Goal: Information Seeking & Learning: Learn about a topic

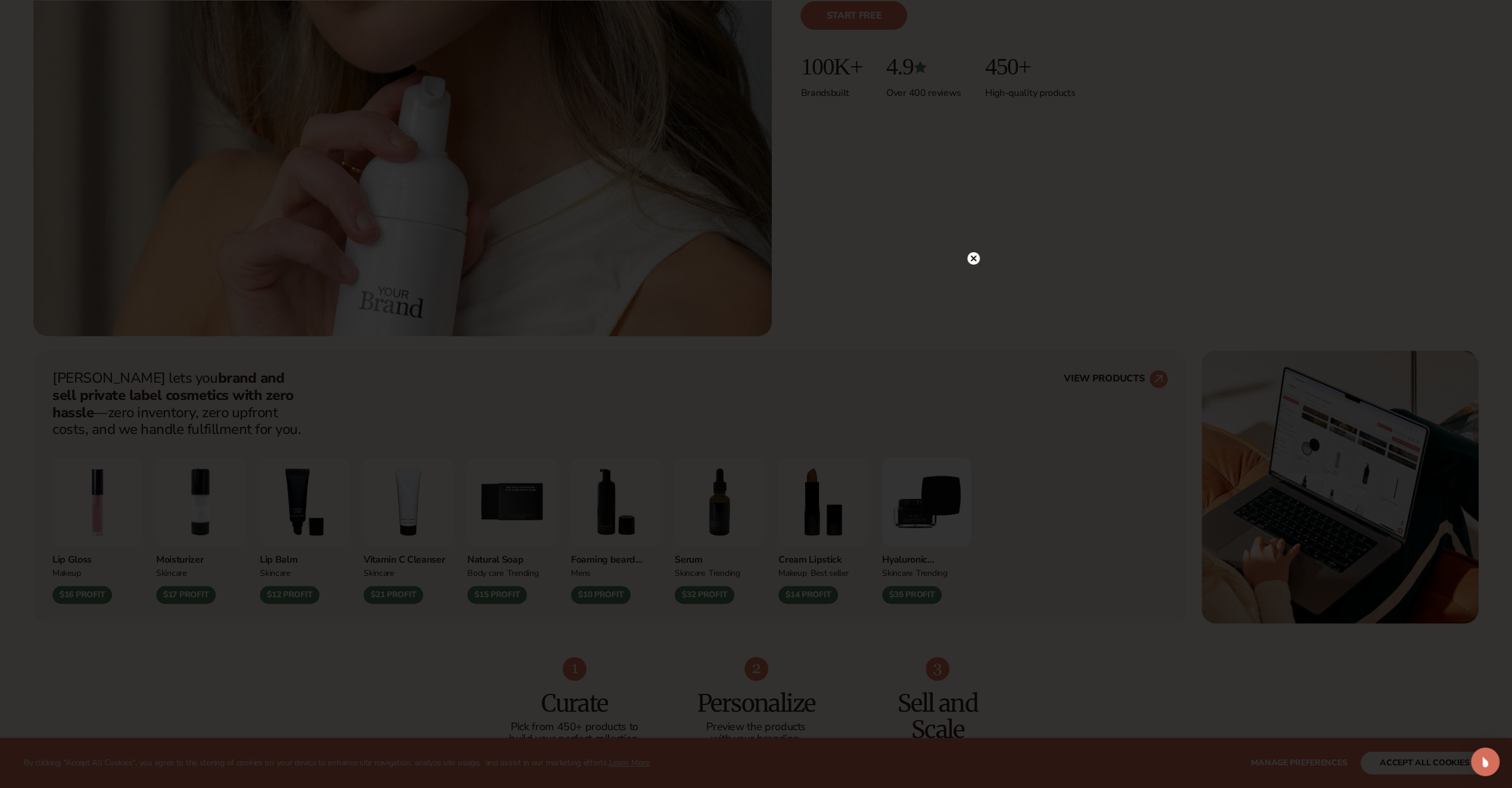
scroll to position [477, 0]
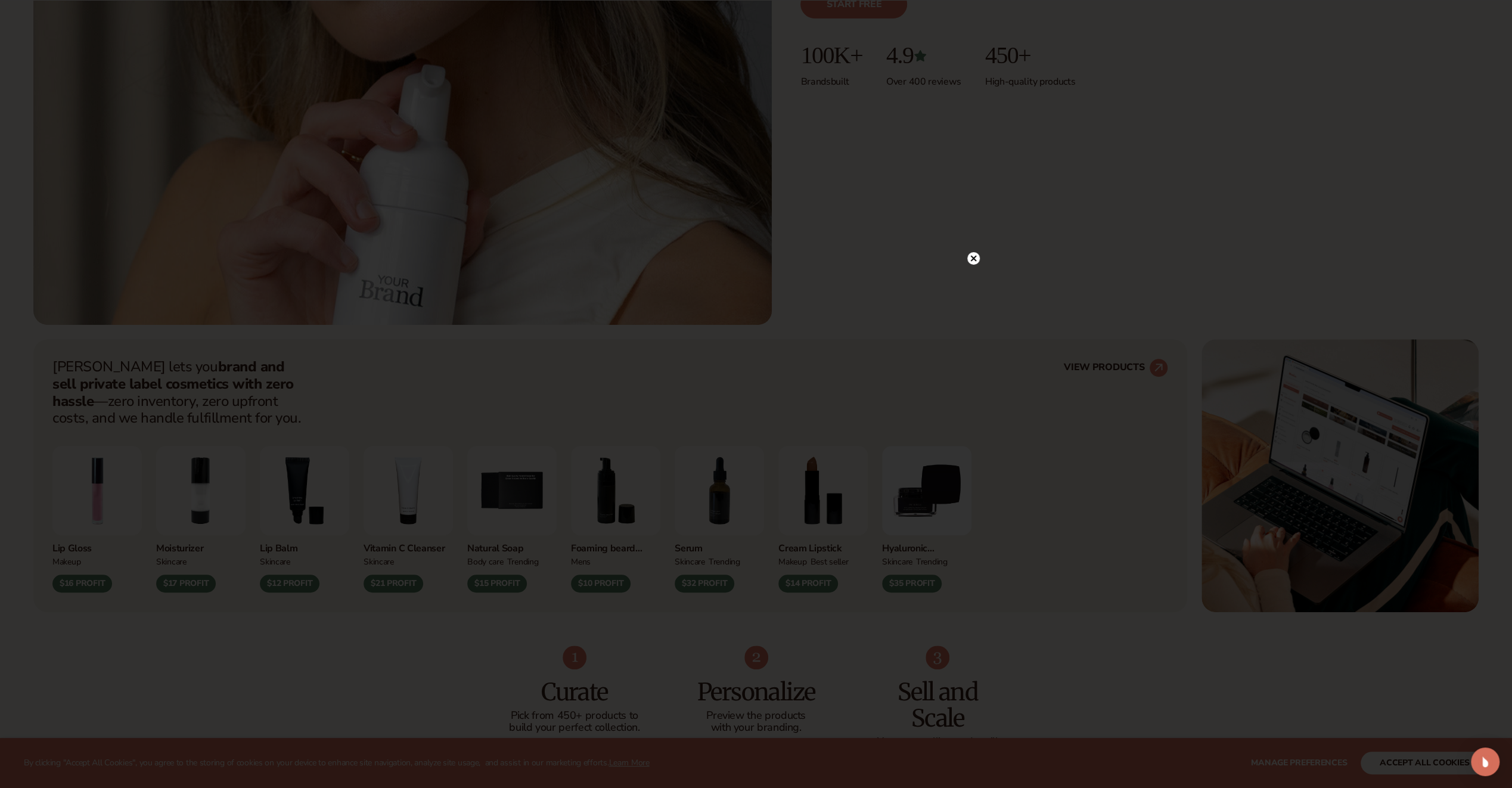
click at [977, 255] on circle at bounding box center [973, 258] width 12 height 12
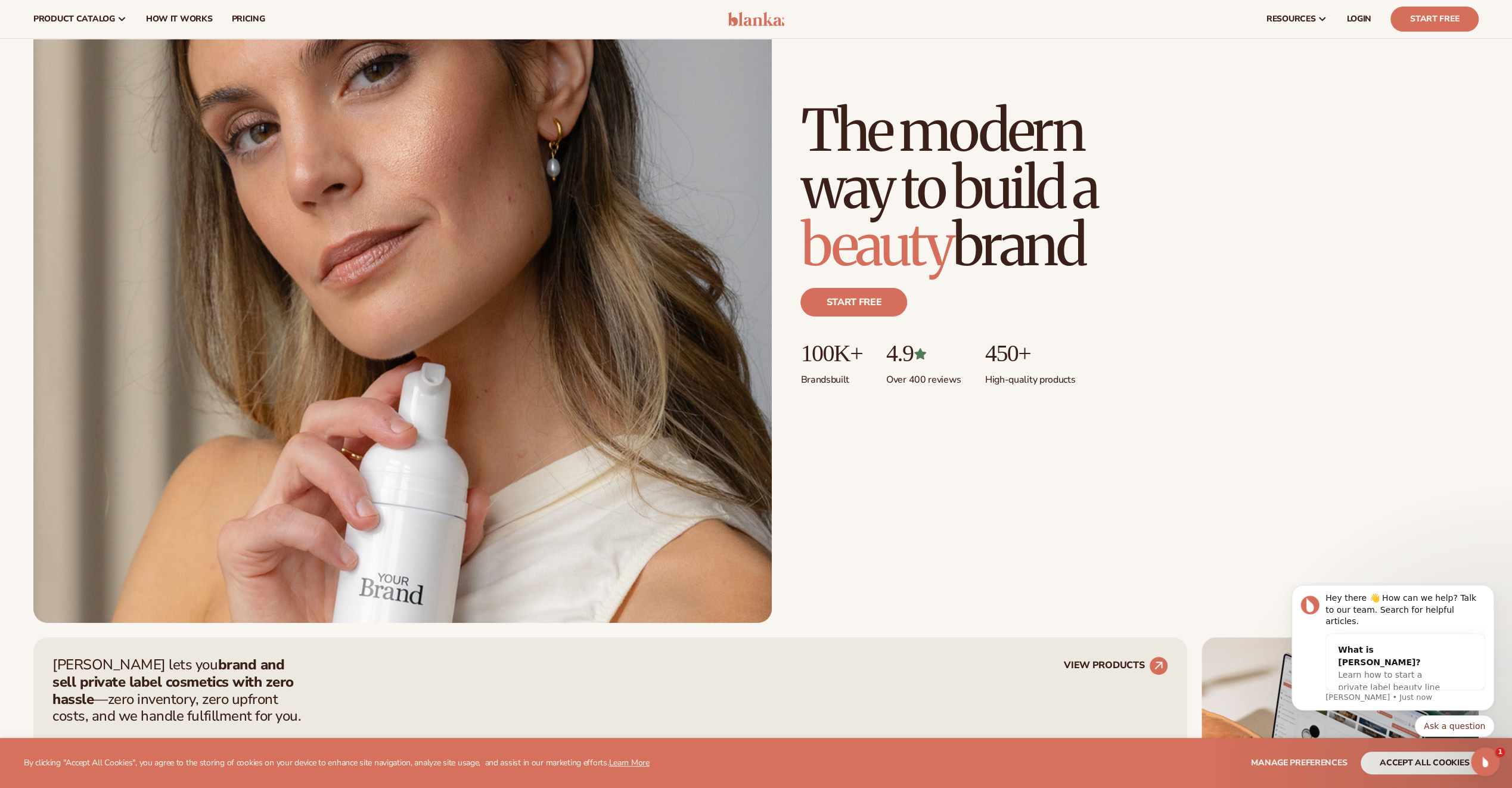
scroll to position [0, 0]
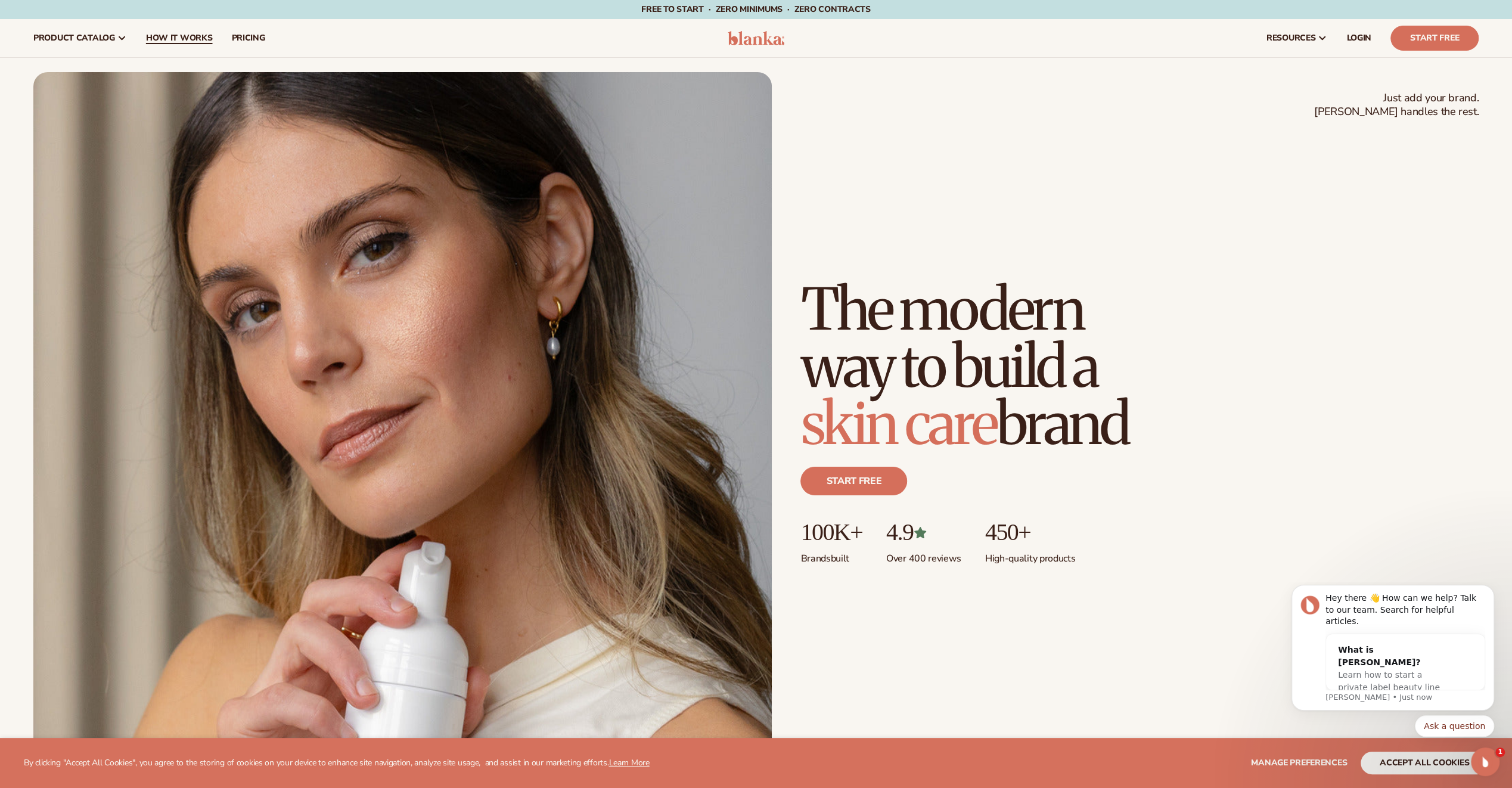
click at [173, 34] on span "How It Works" at bounding box center [178, 38] width 66 height 9
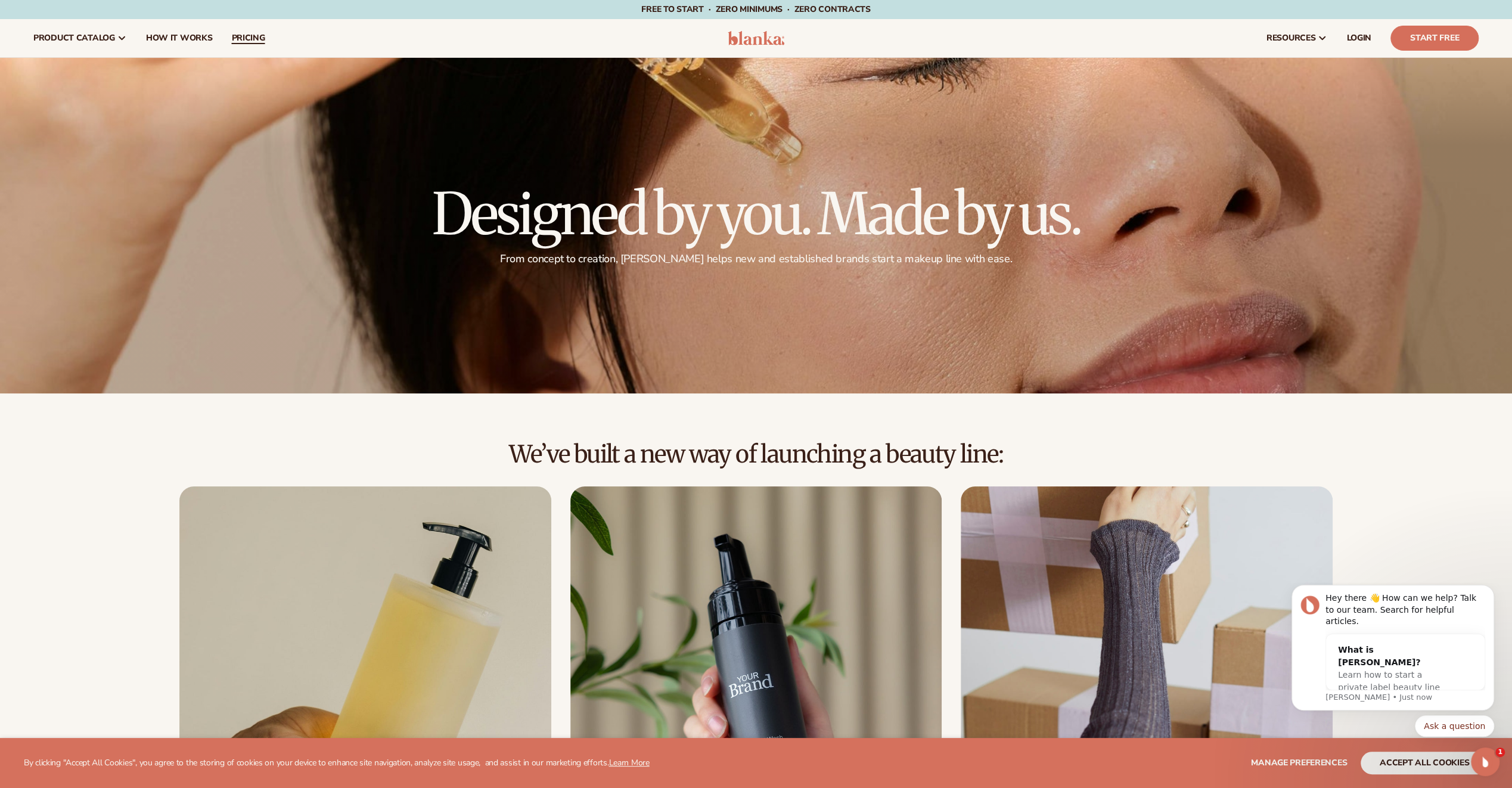
click at [255, 38] on span "pricing" at bounding box center [248, 38] width 34 height 9
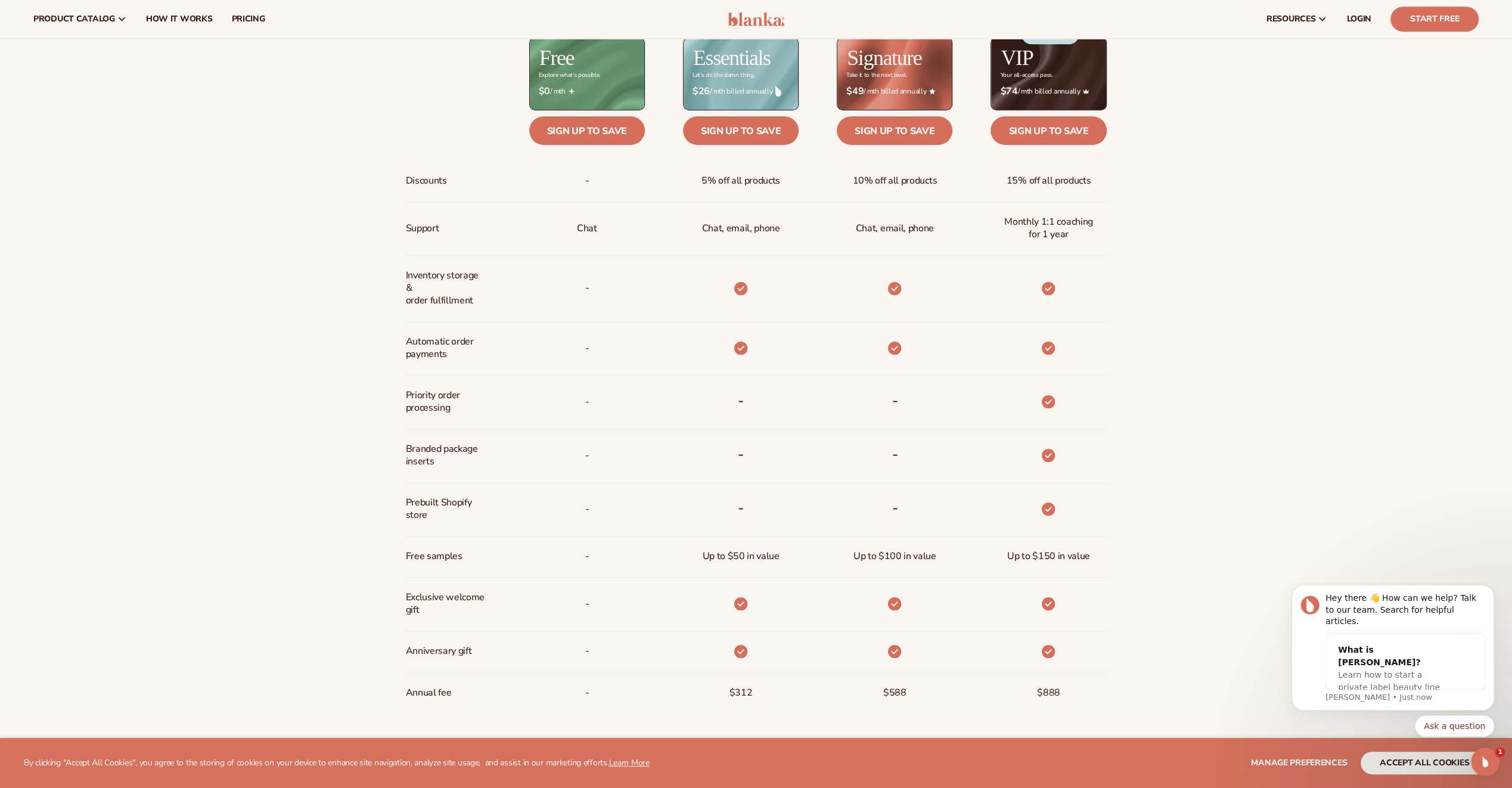
scroll to position [715, 0]
